Goal: Task Accomplishment & Management: Manage account settings

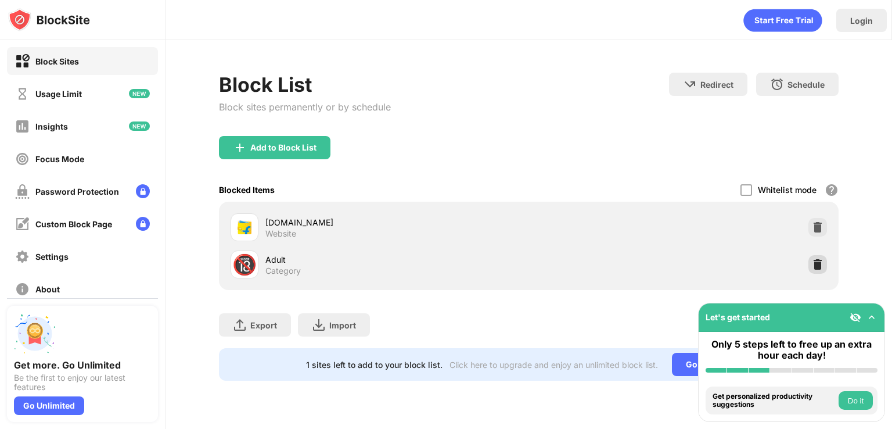
click at [809, 261] on div at bounding box center [817, 264] width 19 height 19
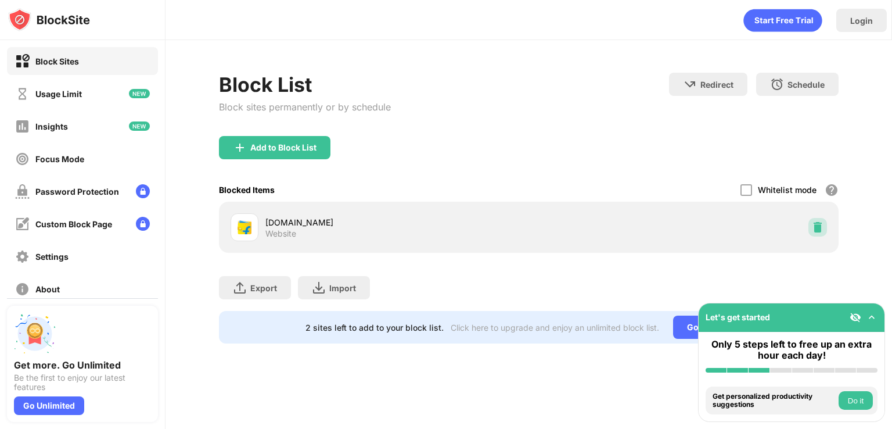
click at [818, 228] on img at bounding box center [818, 227] width 12 height 12
